Goal: Information Seeking & Learning: Understand process/instructions

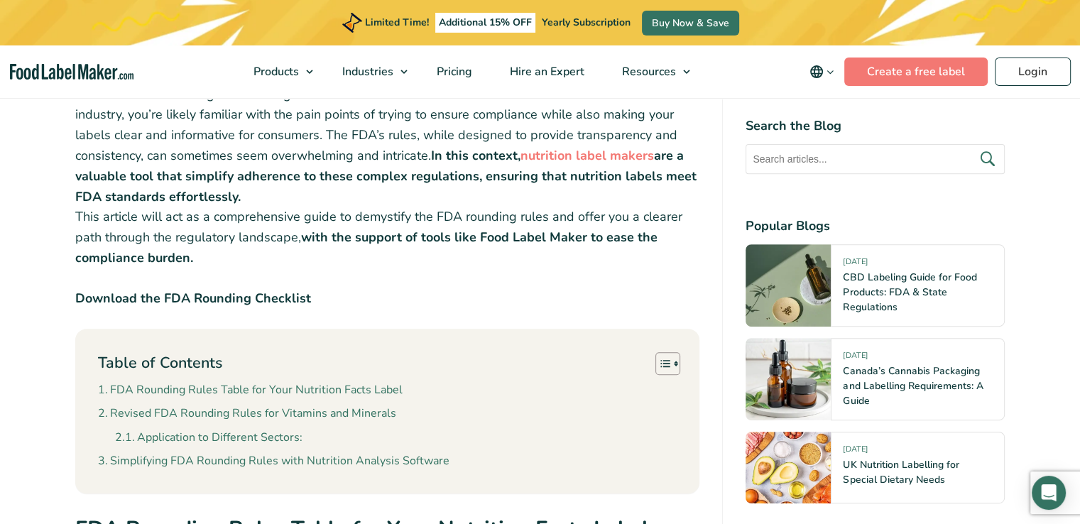
scroll to position [568, 0]
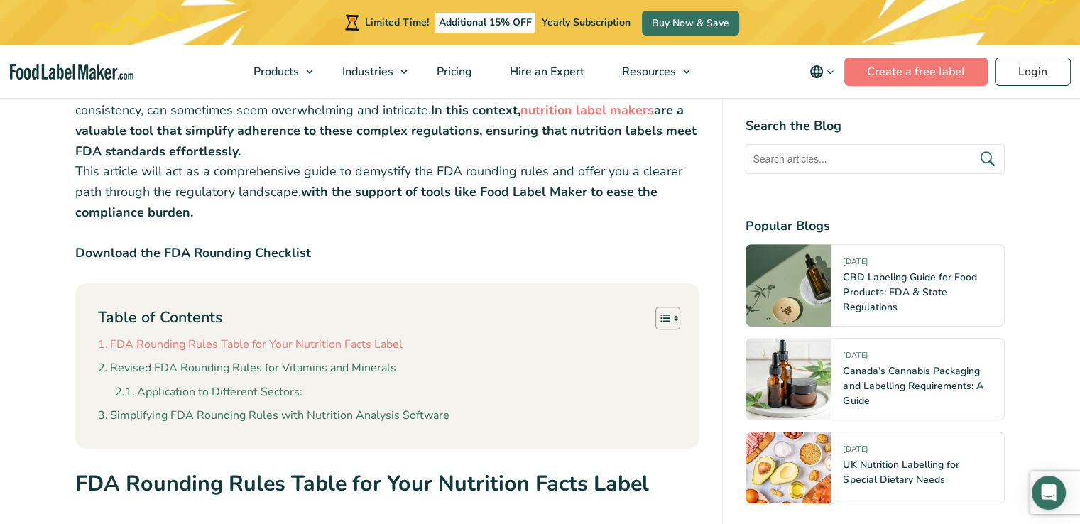
click at [263, 345] on link "FDA Rounding Rules Table for Your Nutrition Facts Label" at bounding box center [250, 345] width 305 height 18
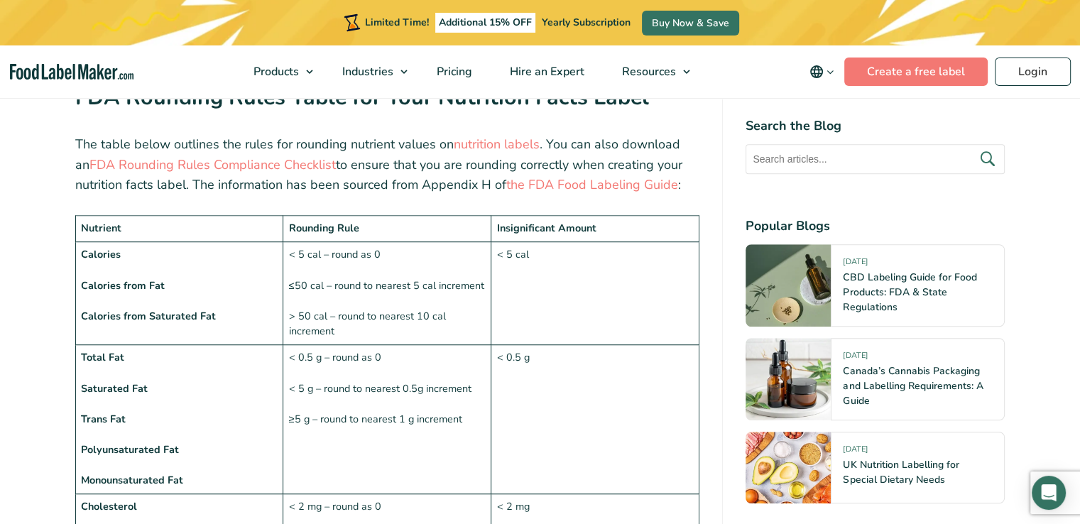
scroll to position [953, 0]
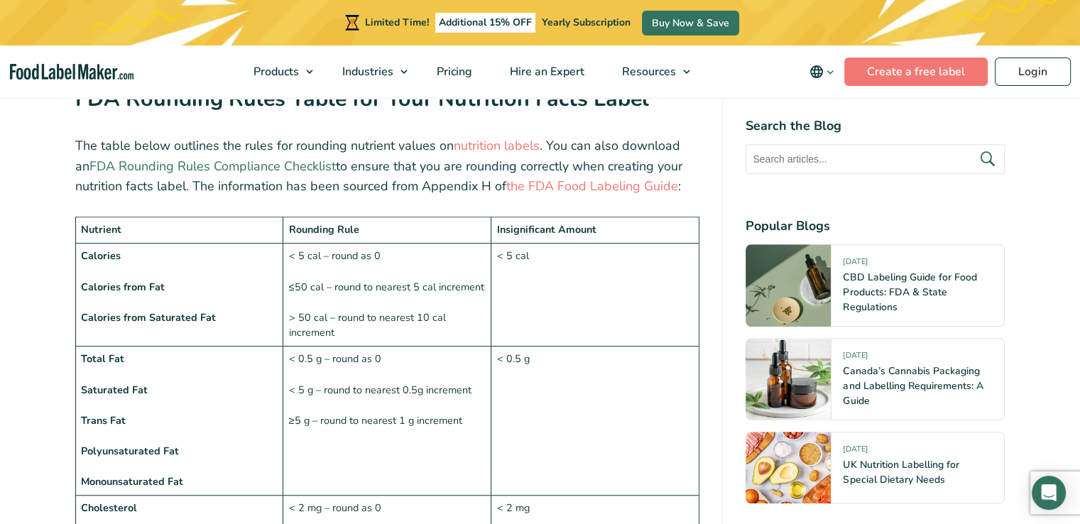
click at [236, 163] on link "FDA Rounding Rules Compliance Checklist" at bounding box center [212, 166] width 246 height 17
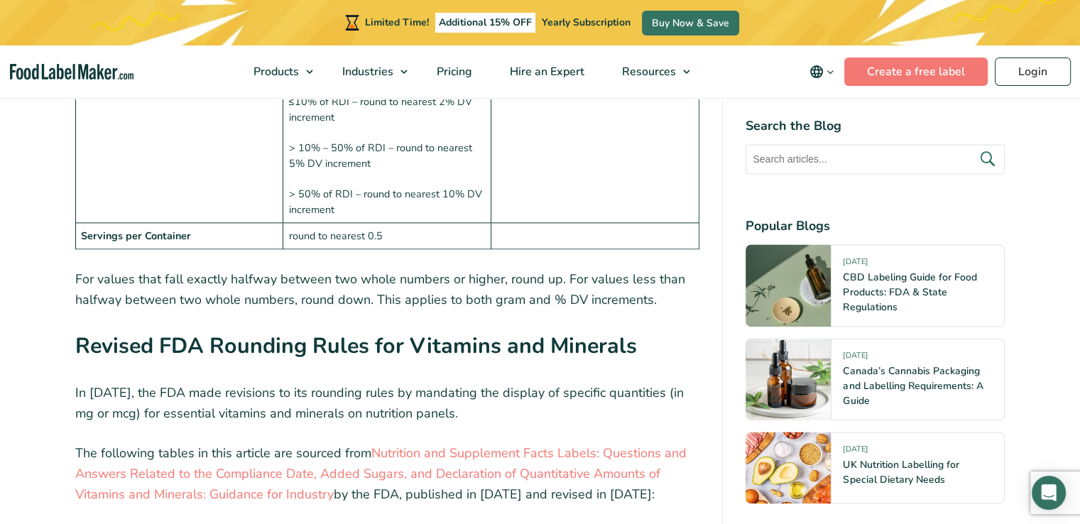
scroll to position [2230, 0]
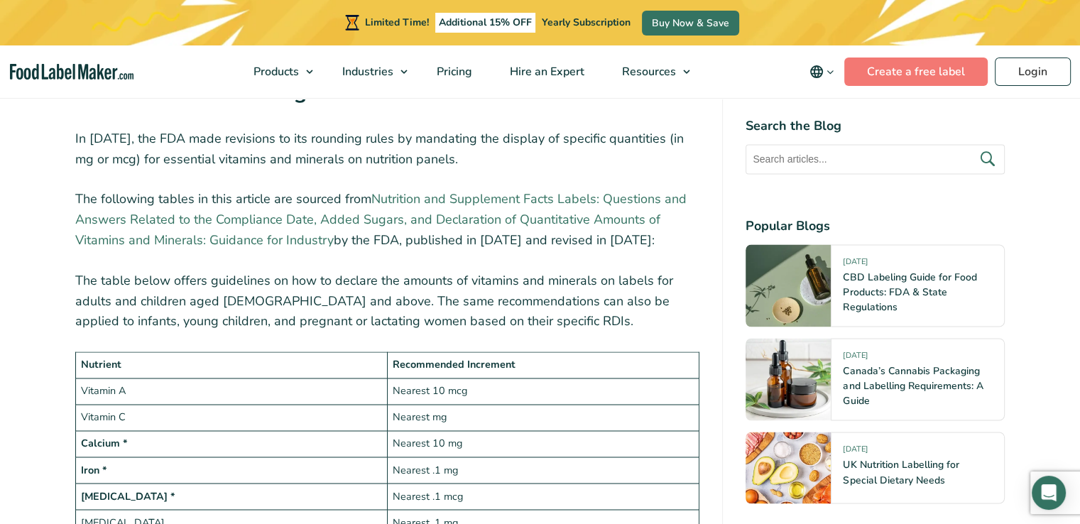
click at [222, 240] on link "Nutrition and Supplement Facts Labels: Questions and Answers Related to the Com…" at bounding box center [380, 219] width 611 height 58
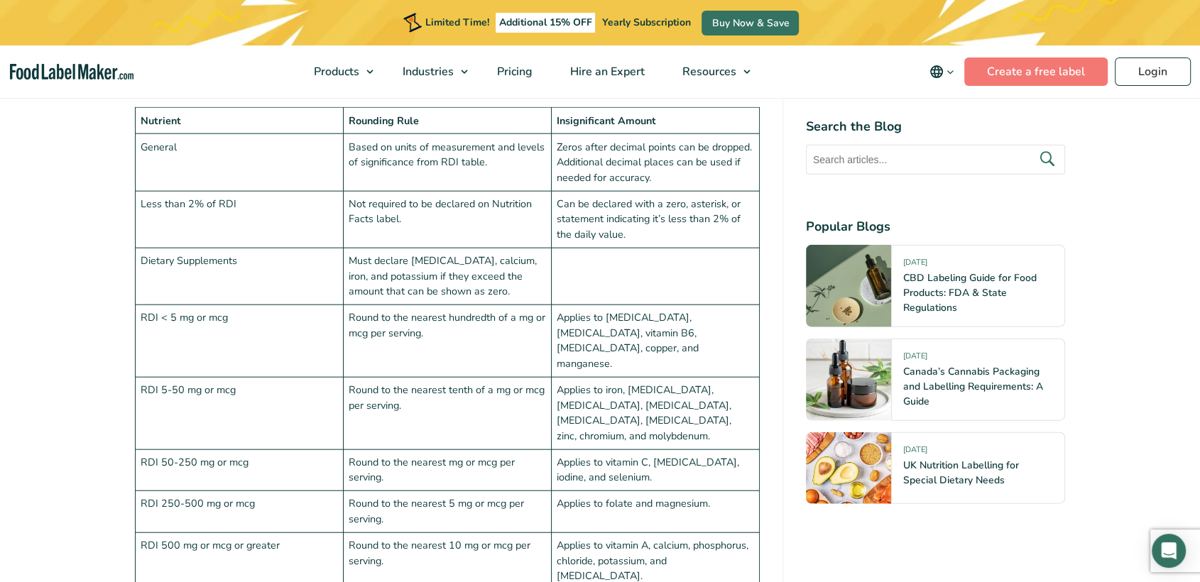
scroll to position [3315, 0]
click at [1079, 314] on article "19 September, 2023 FDA Rounding Rules: A Comprehensive Guide for U.S. Food Labe…" at bounding box center [600, 266] width 1200 height 6863
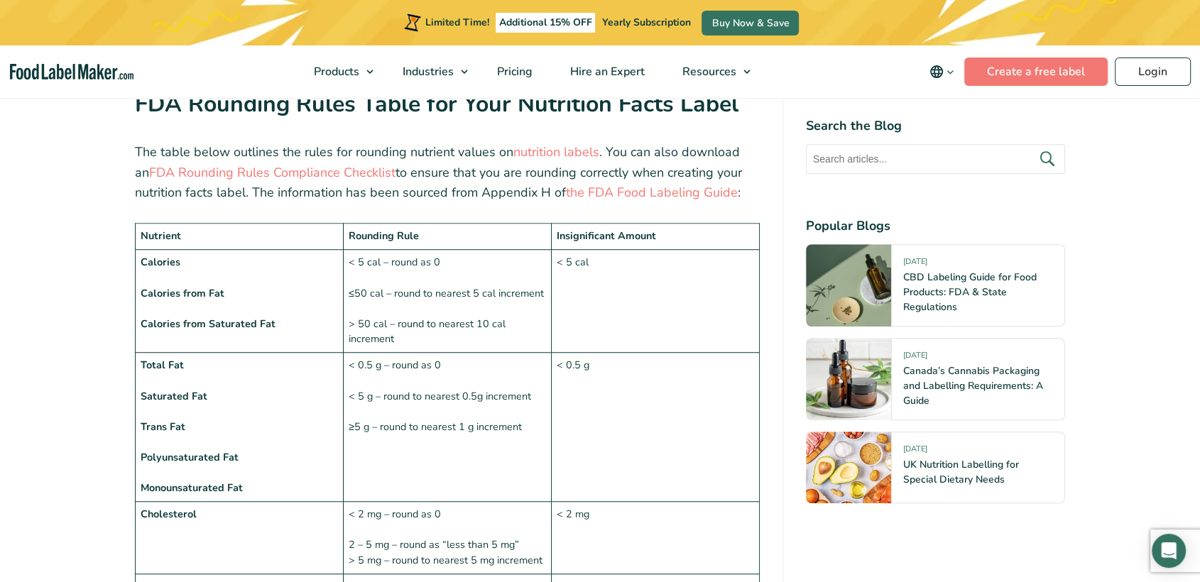
scroll to position [948, 0]
drag, startPoint x: 373, startPoint y: 428, endPoint x: 467, endPoint y: 419, distance: 94.2
click at [467, 419] on td "< 0.5 g – round as 0 < 5 g – round to nearest 0.5g increment ≥5 g – round to ne…" at bounding box center [447, 427] width 208 height 149
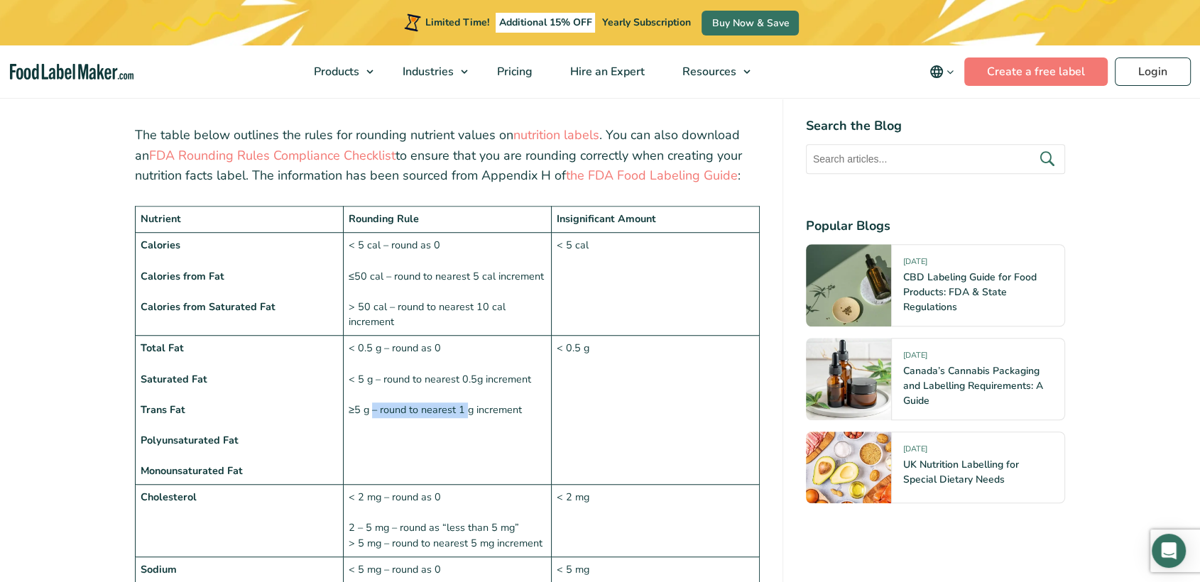
scroll to position [870, 0]
